Goal: Book appointment/travel/reservation

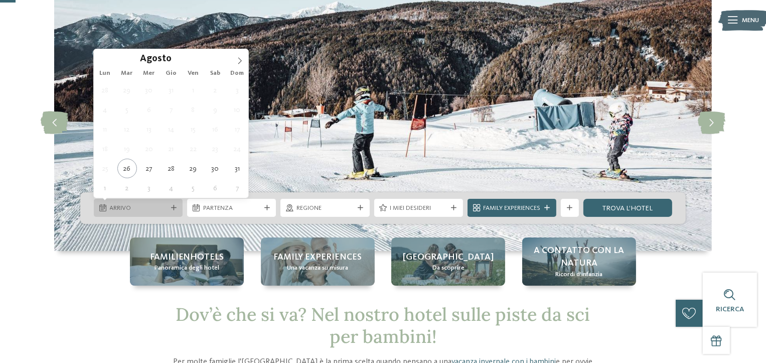
click at [171, 208] on icon at bounding box center [174, 208] width 6 height 6
click at [240, 55] on span at bounding box center [239, 57] width 17 height 17
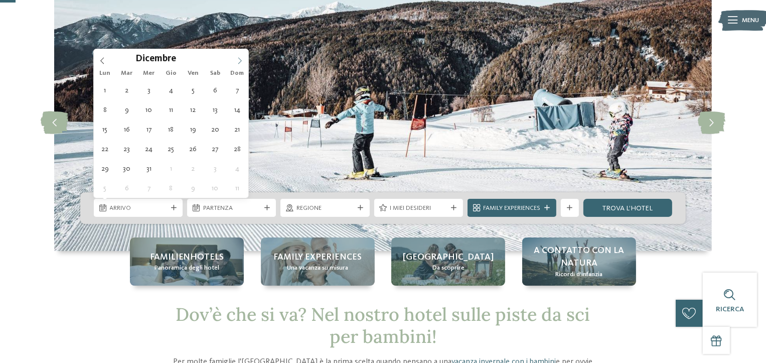
type input "****"
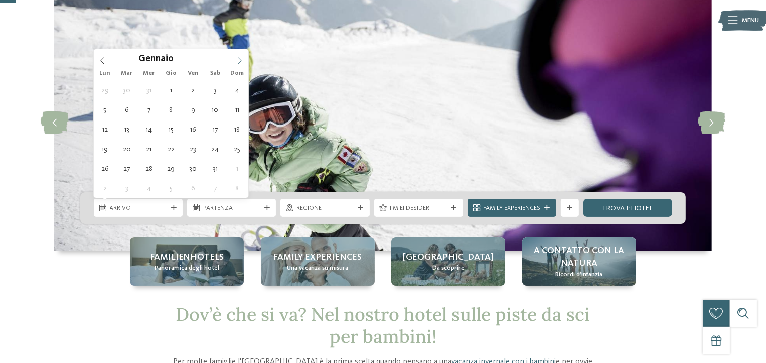
click at [240, 55] on span at bounding box center [239, 57] width 17 height 17
click at [239, 60] on icon at bounding box center [239, 60] width 7 height 7
type div "07.02.2026"
type input "****"
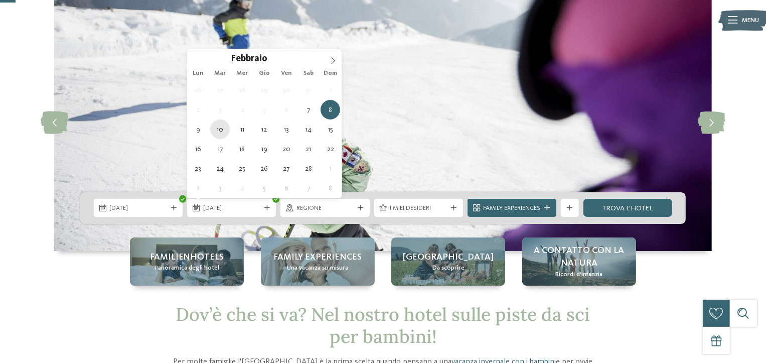
drag, startPoint x: 216, startPoint y: 112, endPoint x: 216, endPoint y: 123, distance: 11.1
type div "14.02.2026"
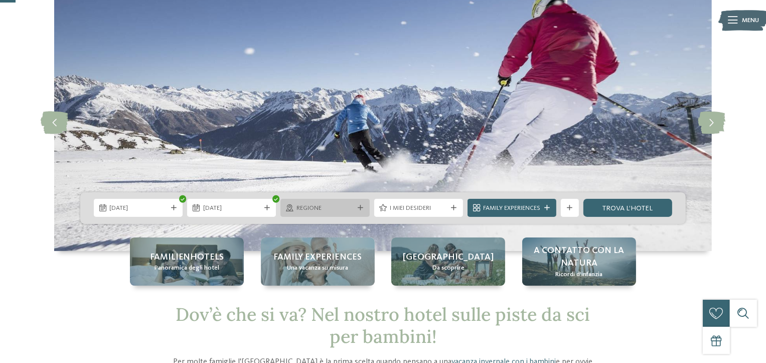
click at [360, 205] on icon at bounding box center [361, 208] width 6 height 6
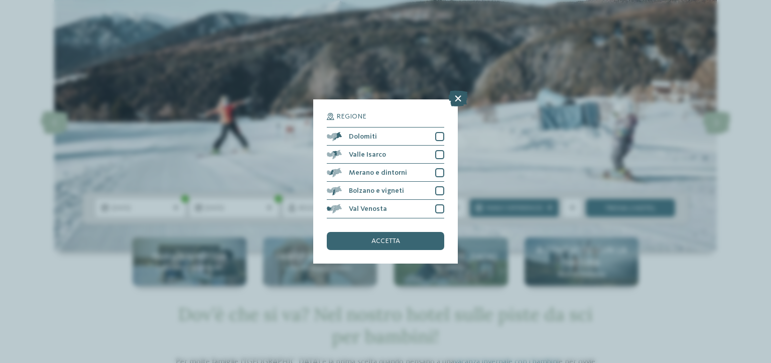
click at [459, 102] on icon at bounding box center [458, 99] width 20 height 16
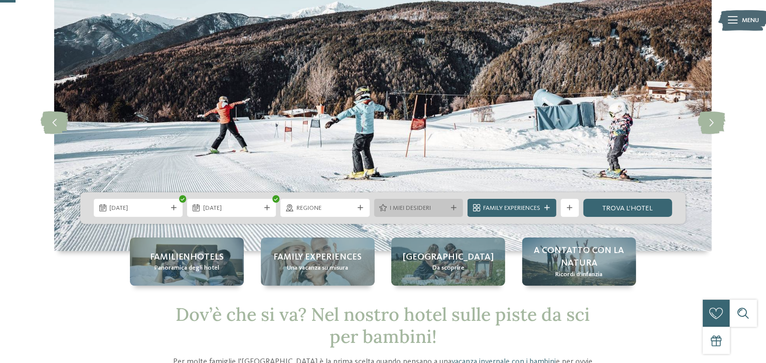
click at [418, 208] on span "I miei desideri" at bounding box center [418, 208] width 57 height 9
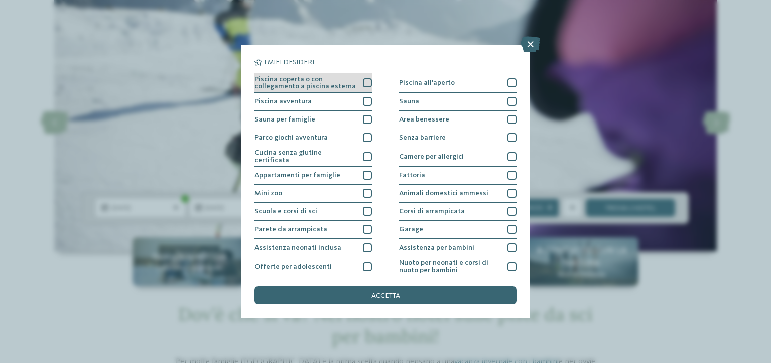
click at [366, 84] on div at bounding box center [367, 82] width 9 height 9
click at [365, 105] on div at bounding box center [367, 101] width 9 height 9
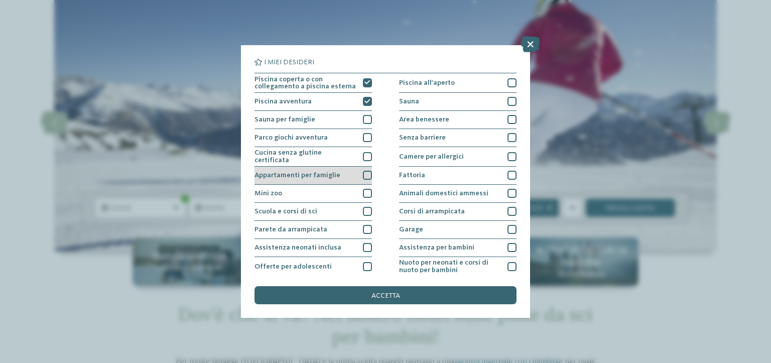
click at [364, 174] on div at bounding box center [367, 175] width 9 height 9
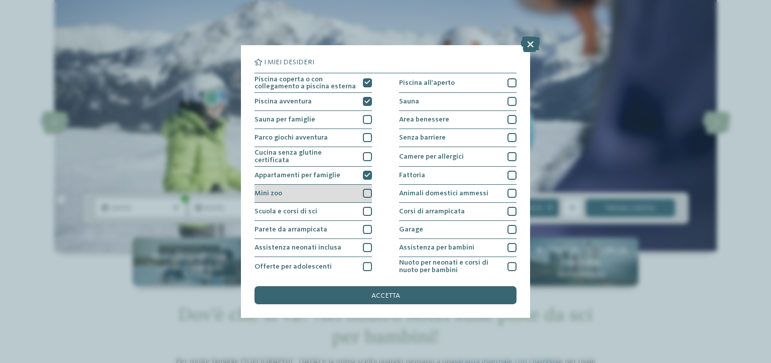
click at [367, 191] on div at bounding box center [367, 193] width 9 height 9
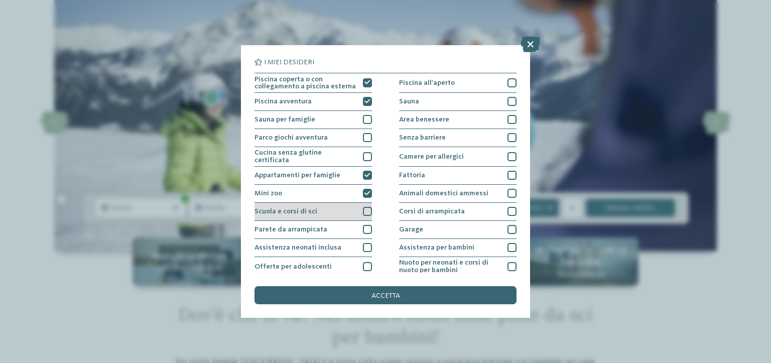
click at [367, 210] on div at bounding box center [367, 211] width 9 height 9
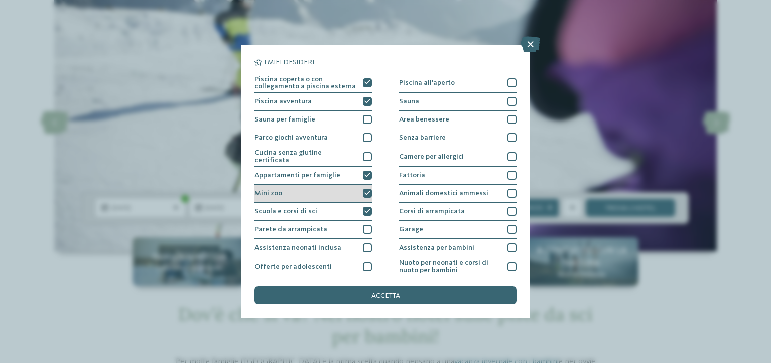
click at [366, 192] on icon at bounding box center [367, 194] width 6 height 6
click at [377, 294] on span "accetta" at bounding box center [385, 295] width 29 height 7
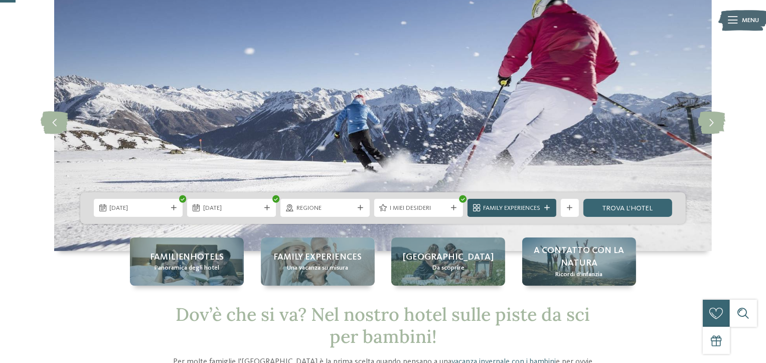
click at [528, 209] on span "Family Experiences" at bounding box center [511, 208] width 57 height 9
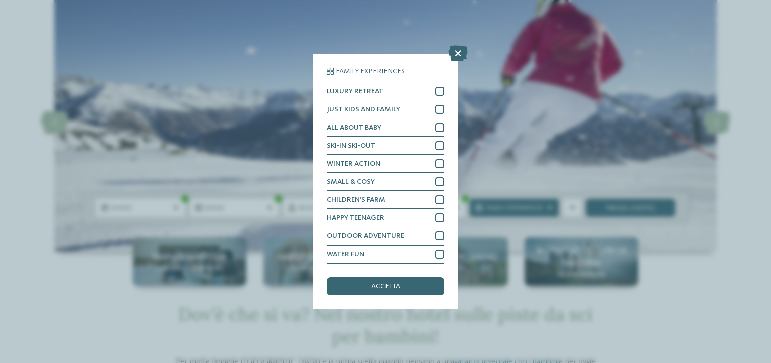
drag, startPoint x: 455, startPoint y: 54, endPoint x: 466, endPoint y: 79, distance: 28.1
click at [456, 57] on icon at bounding box center [458, 54] width 20 height 16
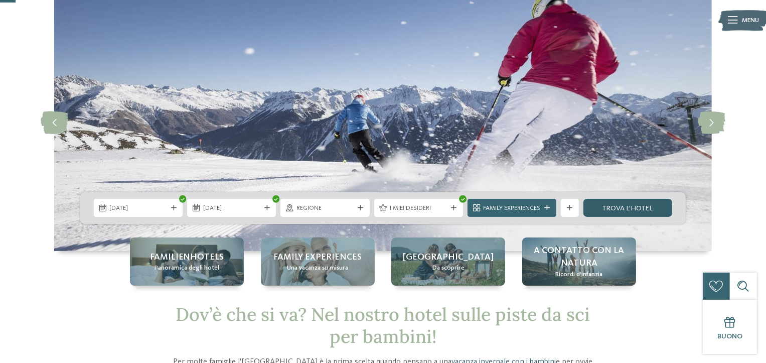
click at [632, 210] on link "trova l’hotel" at bounding box center [628, 208] width 89 height 18
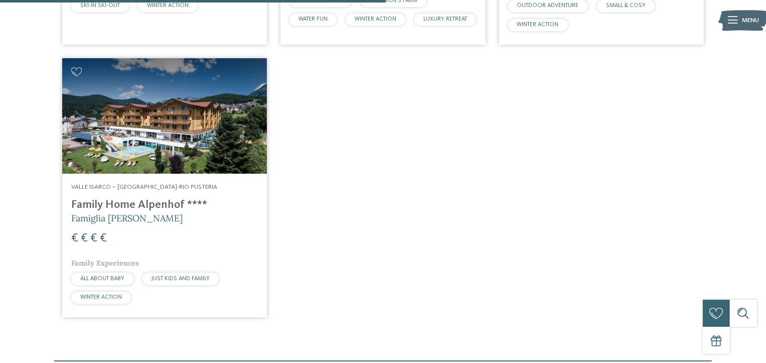
scroll to position [592, 0]
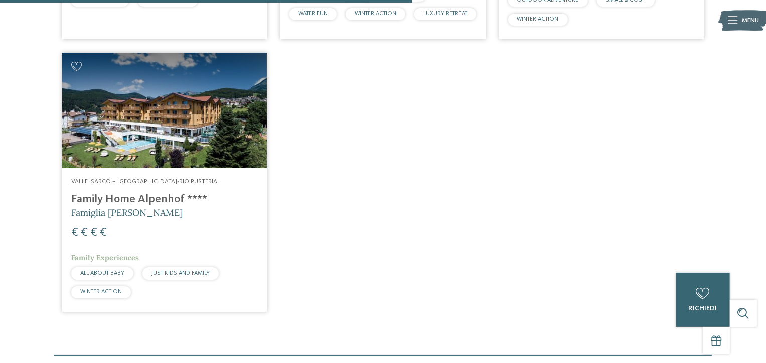
click at [204, 114] on img at bounding box center [164, 110] width 205 height 115
